Goal: Transaction & Acquisition: Purchase product/service

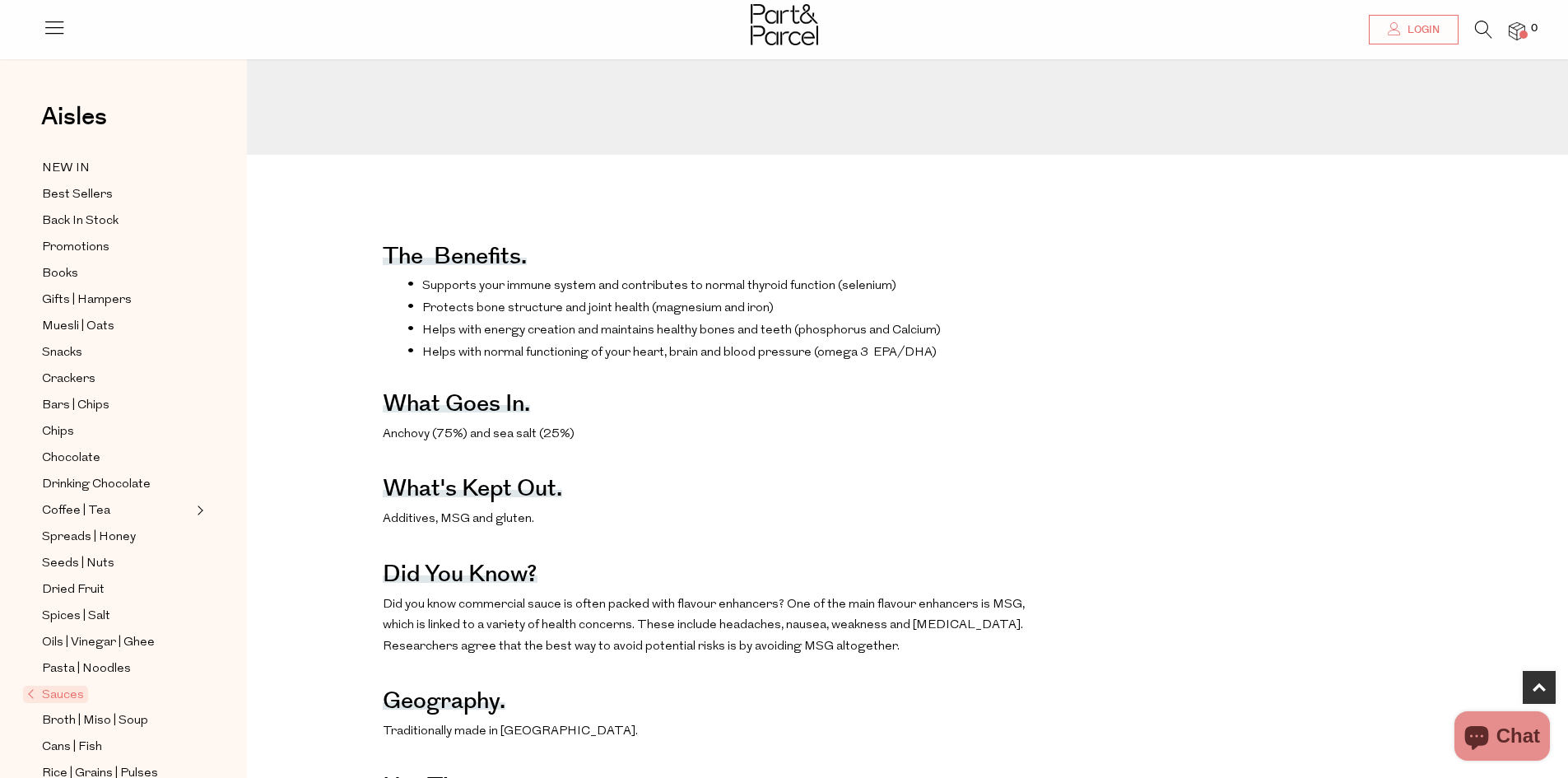
scroll to position [659, 0]
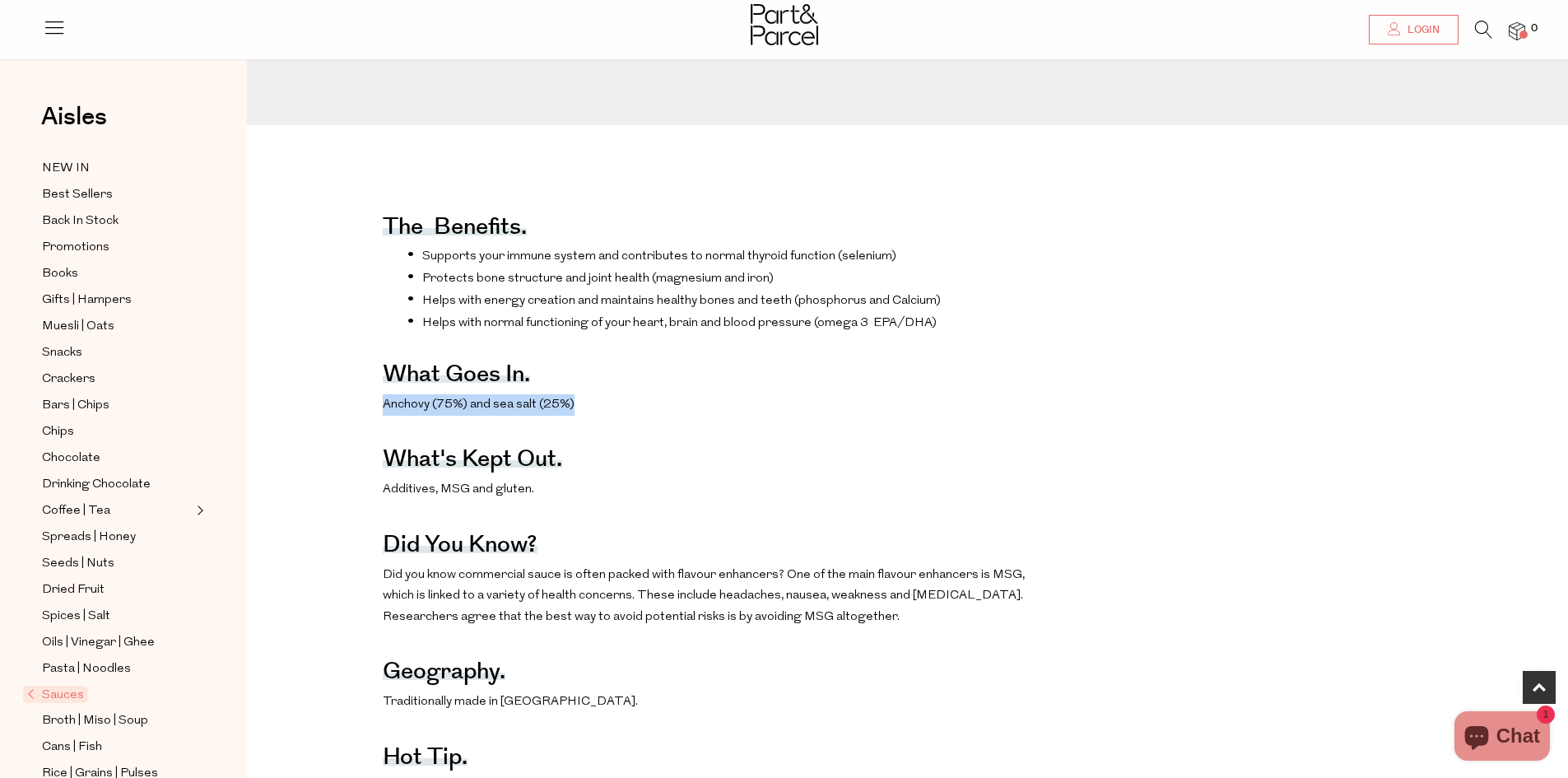
drag, startPoint x: 379, startPoint y: 428, endPoint x: 583, endPoint y: 431, distance: 204.0
click at [583, 431] on div "The benefits. Supports your immune system and contributes to normal thyroid fun…" at bounding box center [920, 505] width 1321 height 645
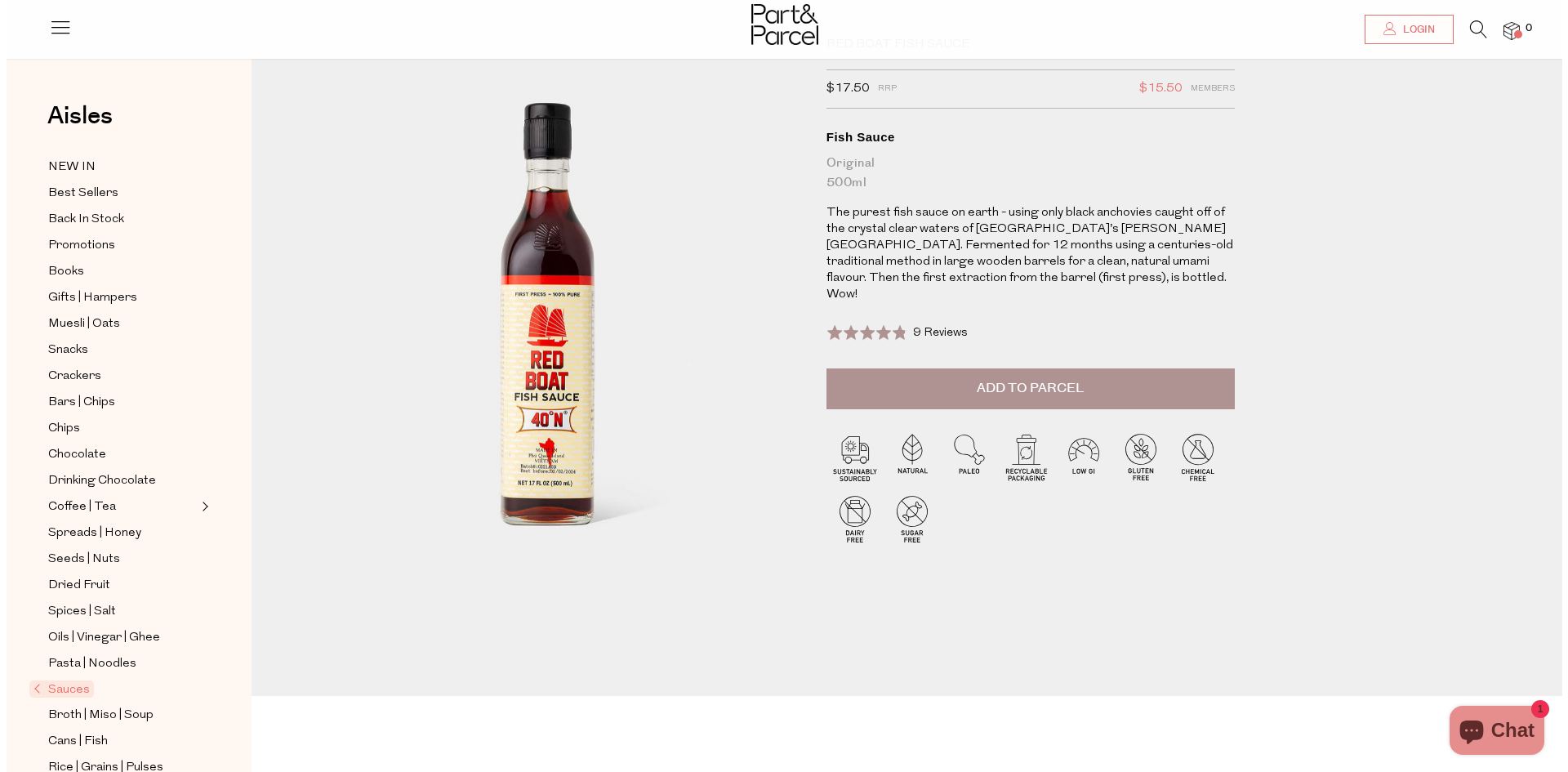
scroll to position [0, 0]
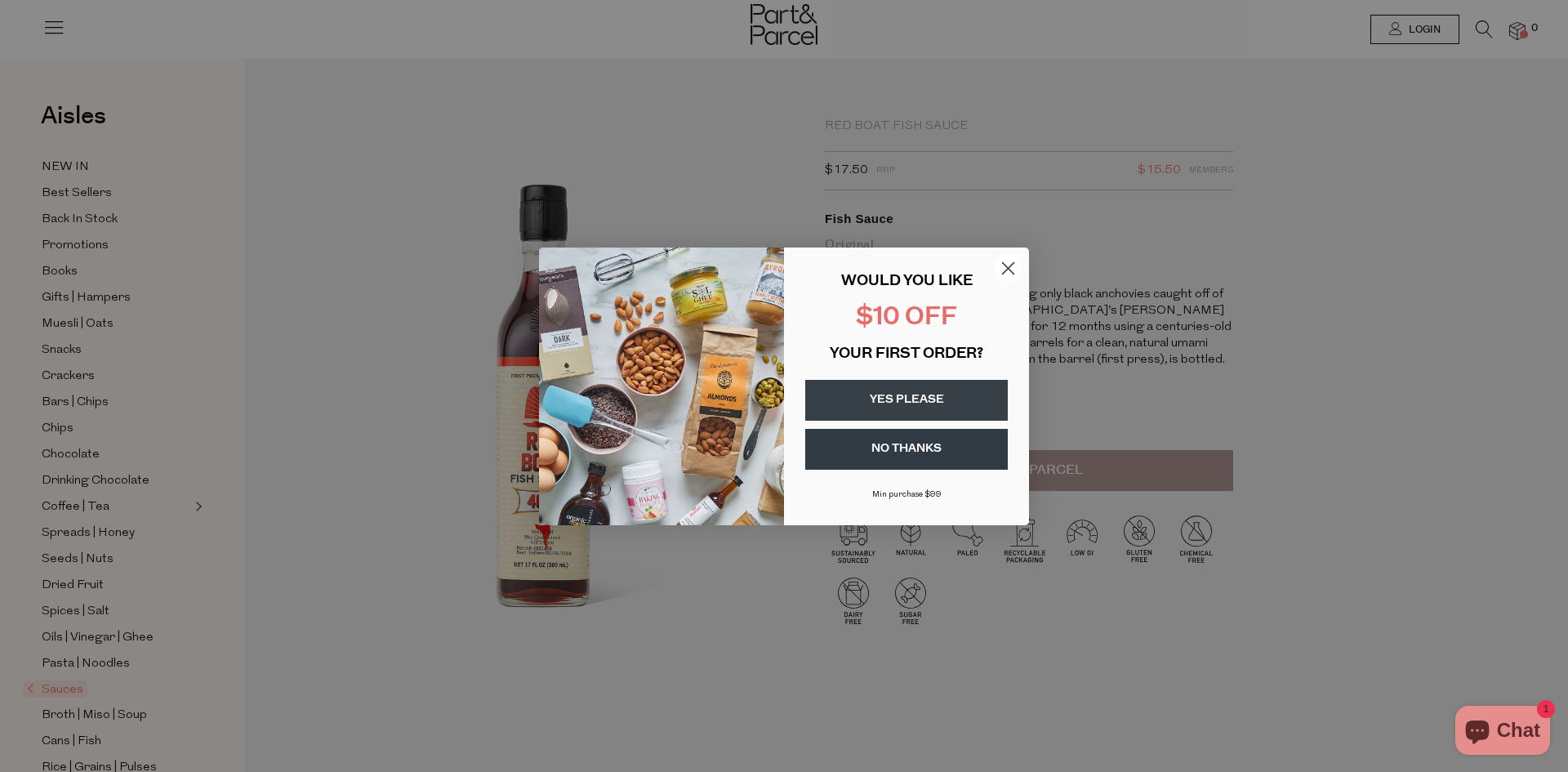
click at [1010, 273] on circle "Close dialog" at bounding box center [1008, 268] width 26 height 26
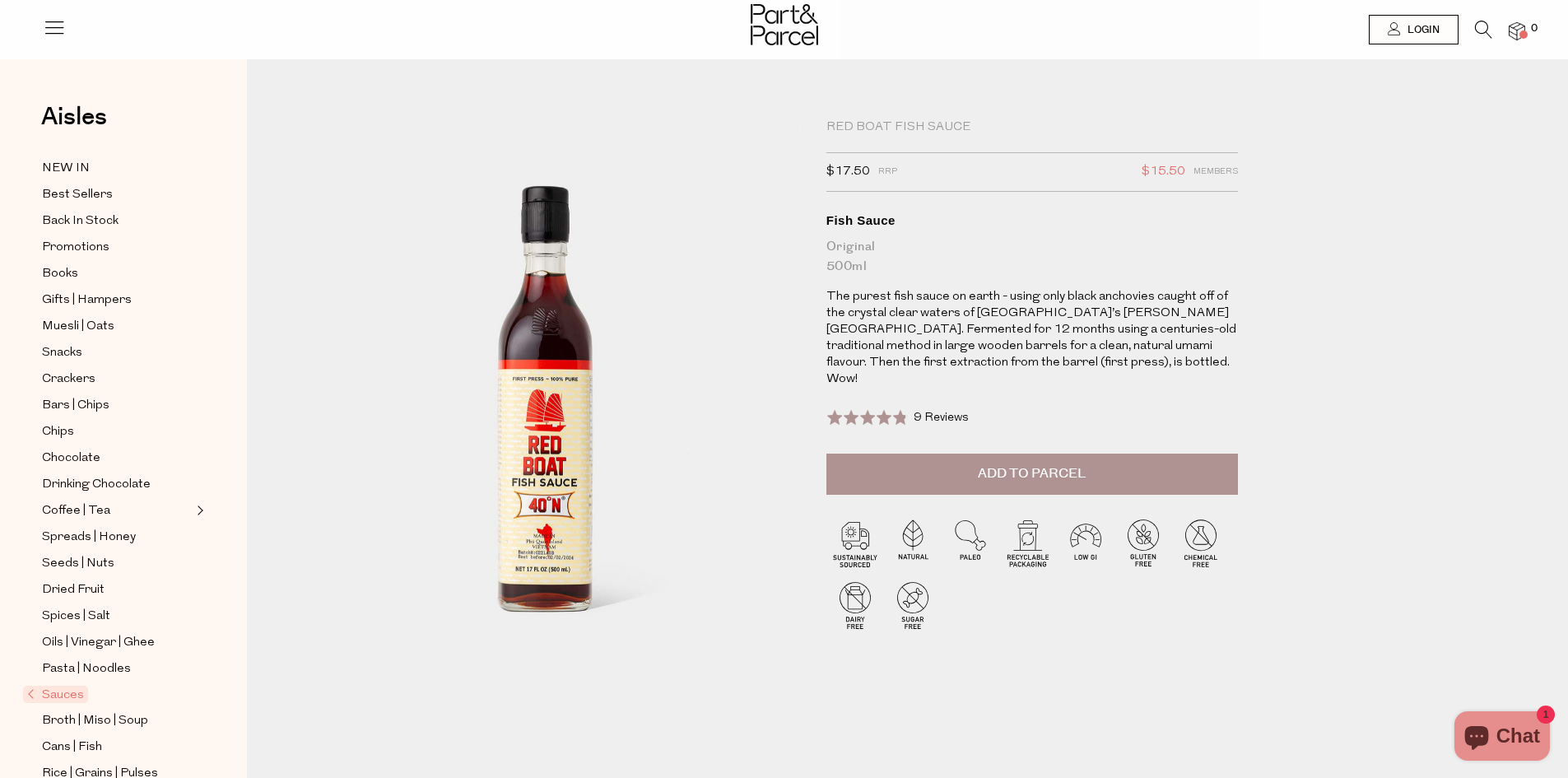
click at [54, 34] on icon at bounding box center [54, 27] width 23 height 23
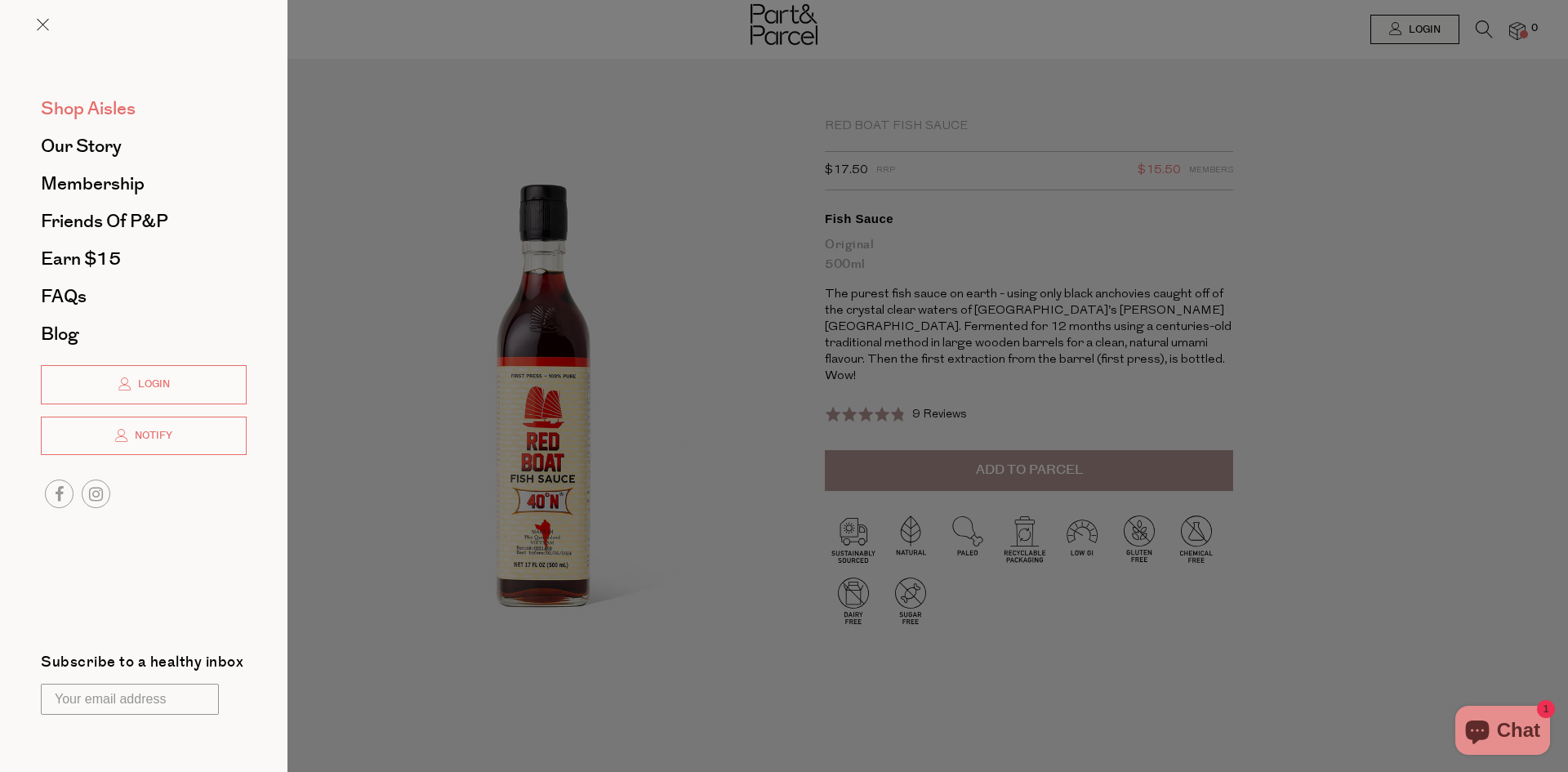
click at [78, 104] on span "Shop Aisles" at bounding box center [88, 109] width 95 height 26
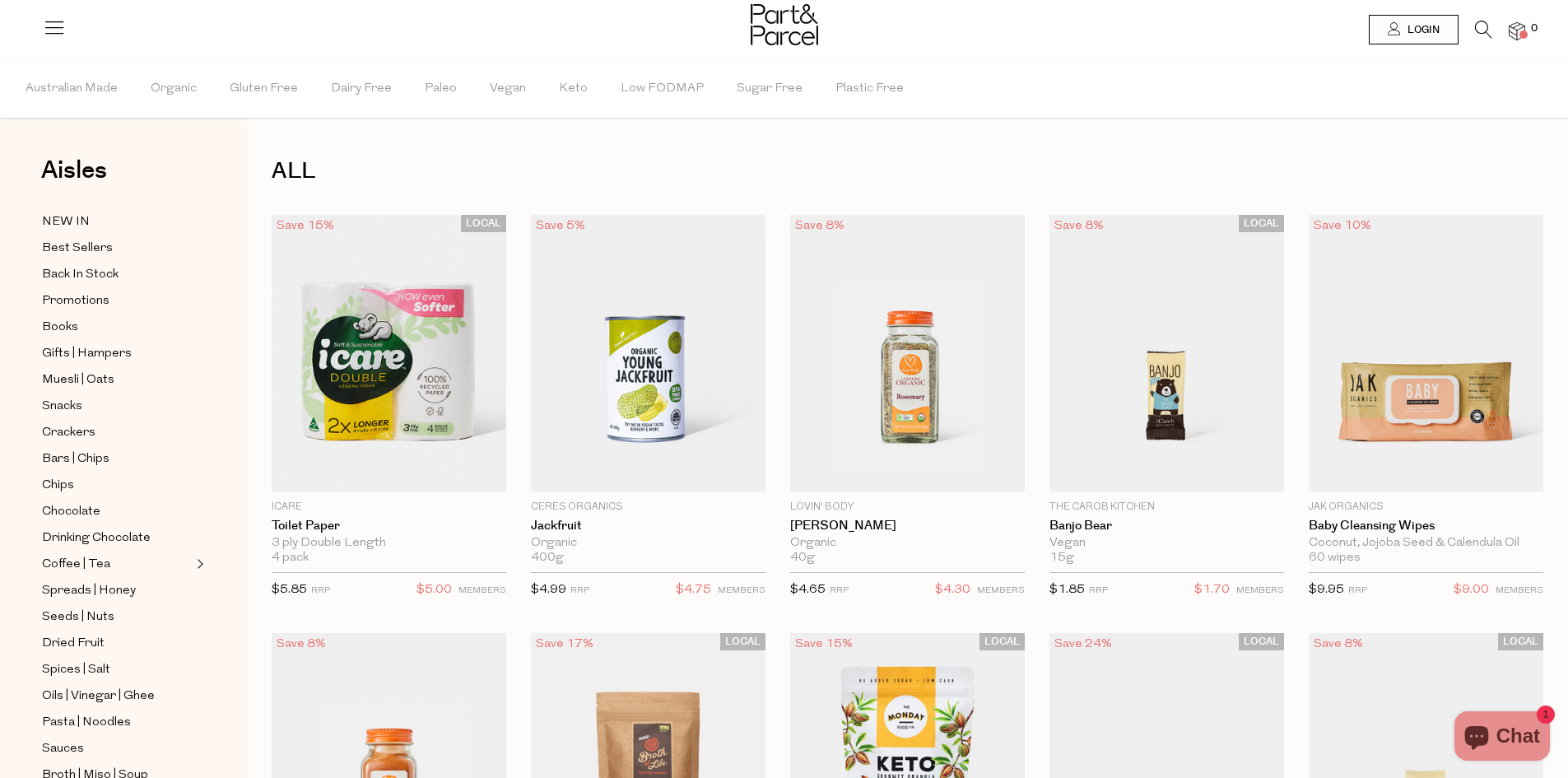
click at [1471, 21] on div "Login 0" at bounding box center [784, 23] width 1482 height 46
click at [1483, 32] on icon at bounding box center [1484, 30] width 17 height 18
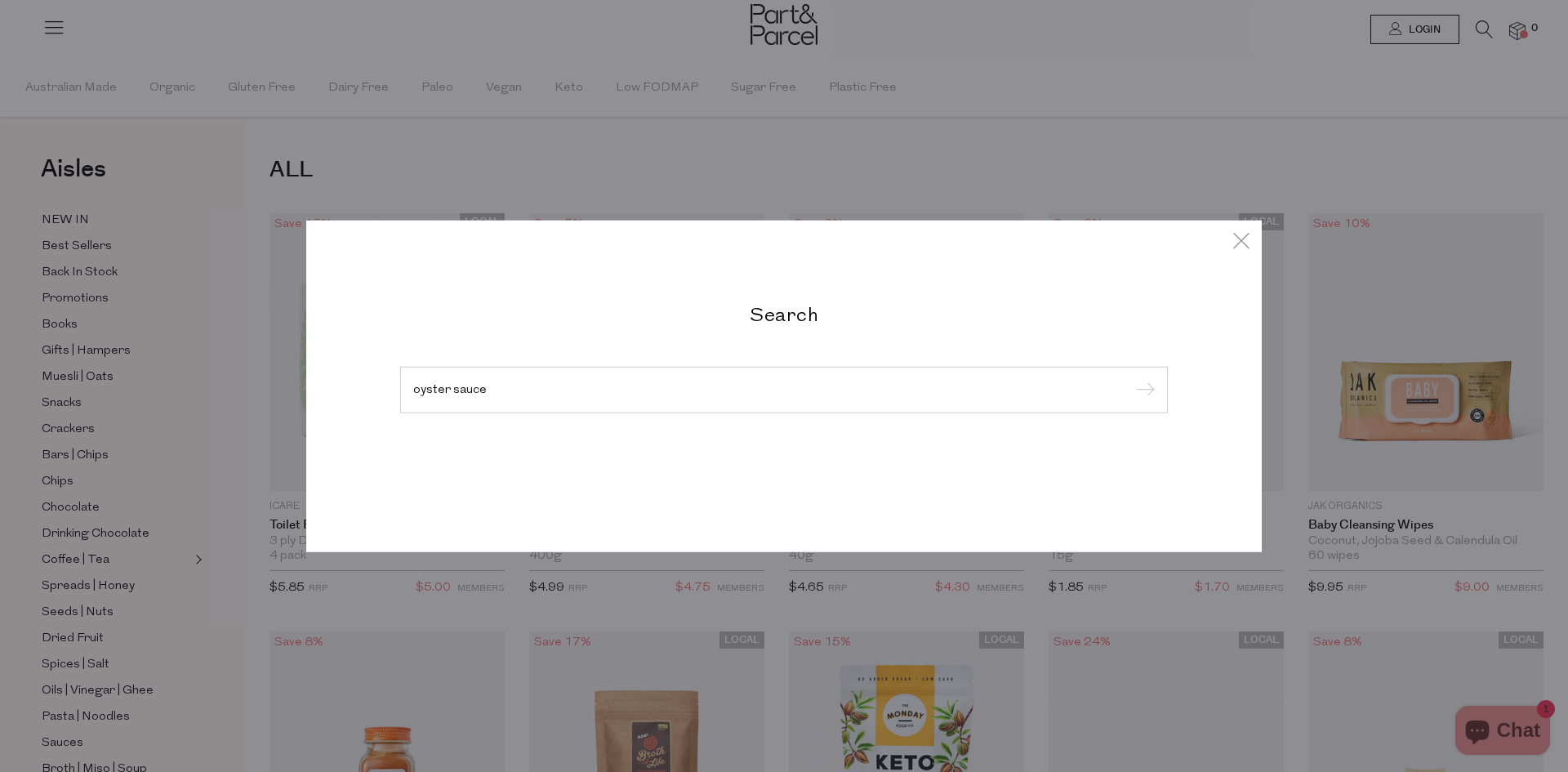
type input "oyster sauce"
click at [1130, 378] on input "submit" at bounding box center [1142, 391] width 25 height 25
